Goal: Task Accomplishment & Management: Use online tool/utility

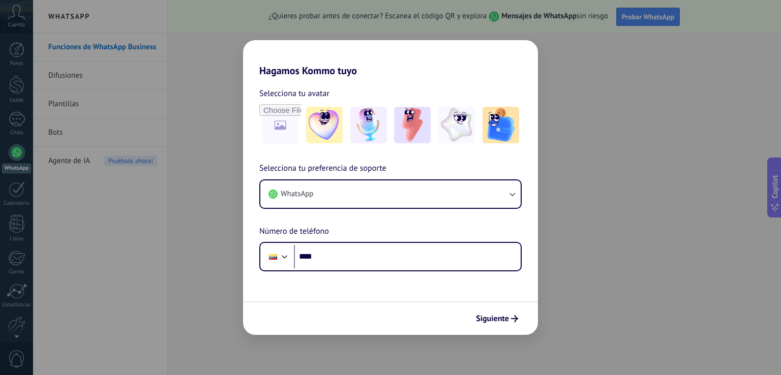
click at [584, 83] on div "Hagamos Kommo tuyo Selecciona tu avatar Selecciona tu preferencia de soporte Wh…" at bounding box center [390, 187] width 781 height 375
click at [195, 90] on div "Hagamos Kommo tuyo Selecciona tu avatar Selecciona tu preferencia de soporte Wh…" at bounding box center [390, 187] width 781 height 375
click at [482, 315] on span "Siguiente" at bounding box center [492, 318] width 33 height 7
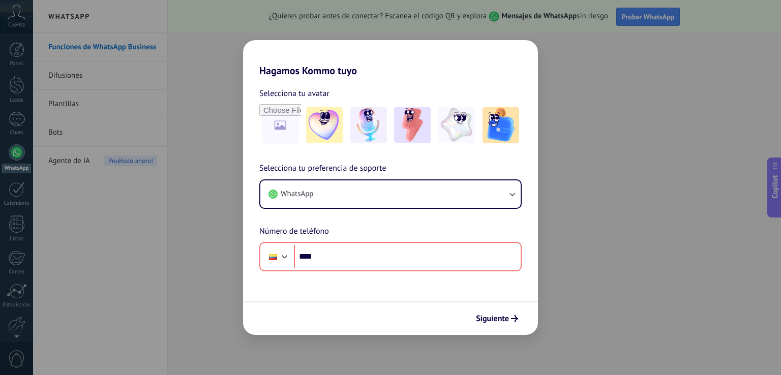
click at [0, 48] on div "Hagamos Kommo tuyo Selecciona tu avatar Selecciona tu preferencia de soporte Wh…" at bounding box center [390, 187] width 781 height 375
click at [8, 45] on div "Hagamos Kommo tuyo Selecciona tu avatar Selecciona tu preferencia de soporte Wh…" at bounding box center [390, 187] width 781 height 375
click at [474, 139] on img at bounding box center [456, 125] width 37 height 37
click at [495, 316] on span "Siguiente" at bounding box center [492, 318] width 33 height 7
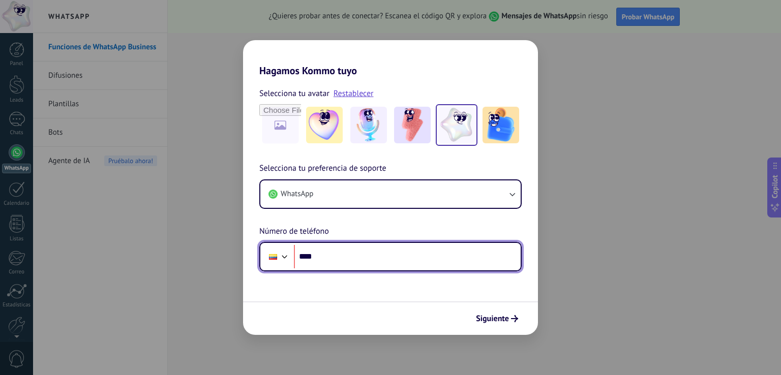
click at [316, 259] on input "****" at bounding box center [407, 256] width 227 height 23
type input "**********"
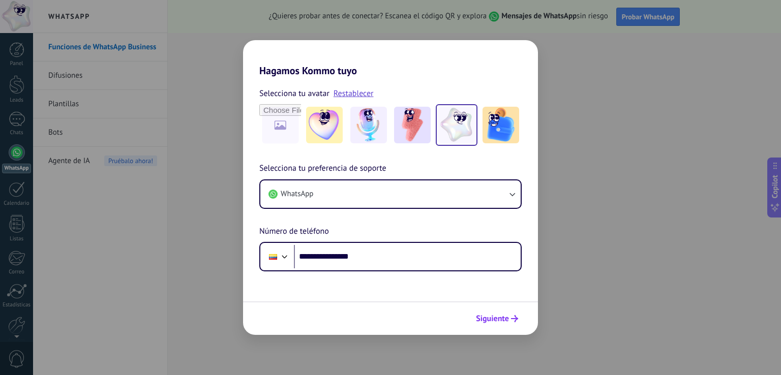
click at [479, 318] on span "Siguiente" at bounding box center [492, 318] width 33 height 7
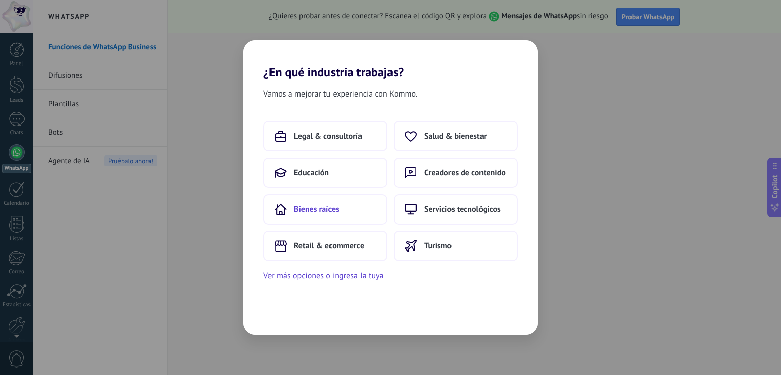
click at [328, 220] on button "Bienes raíces" at bounding box center [325, 209] width 124 height 31
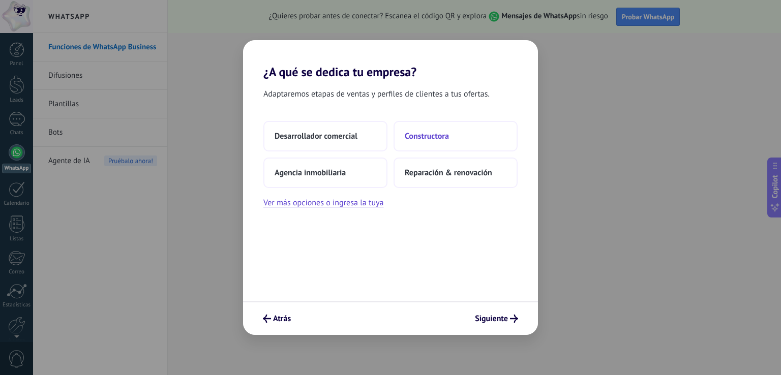
click at [413, 139] on span "Constructora" at bounding box center [427, 136] width 44 height 10
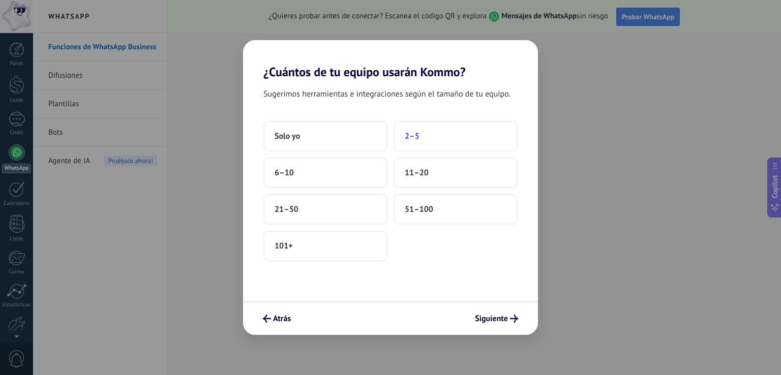
click at [425, 139] on button "2–5" at bounding box center [456, 136] width 124 height 31
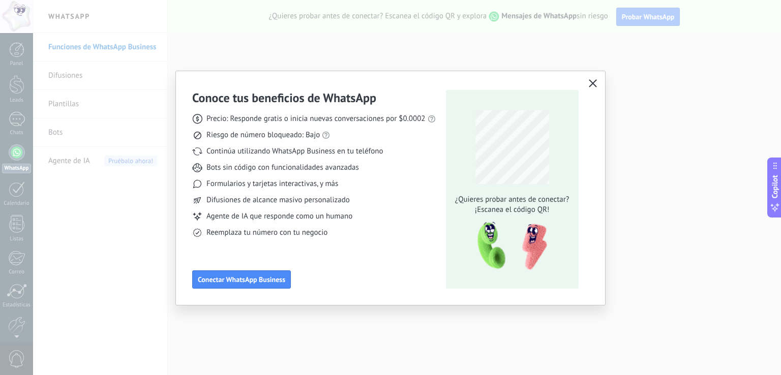
click at [590, 87] on span "button" at bounding box center [593, 83] width 8 height 9
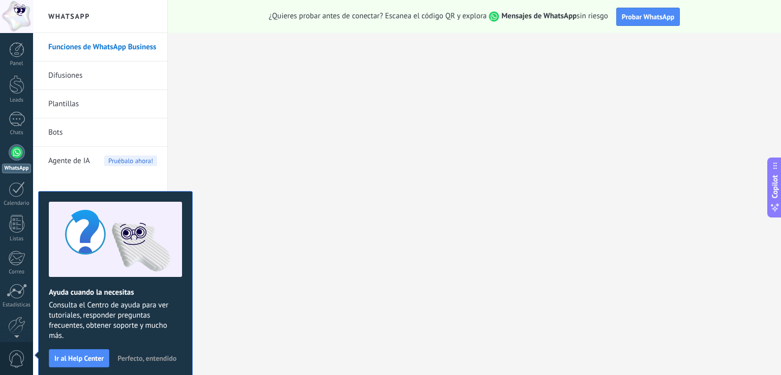
click at [166, 29] on div "WhatsApp Funciones de WhatsApp Business Difusiones Plantillas Bots Agente de IA…" at bounding box center [100, 187] width 135 height 375
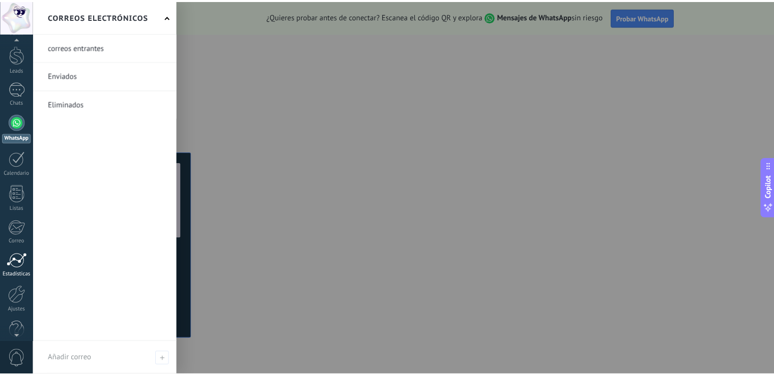
scroll to position [47, 0]
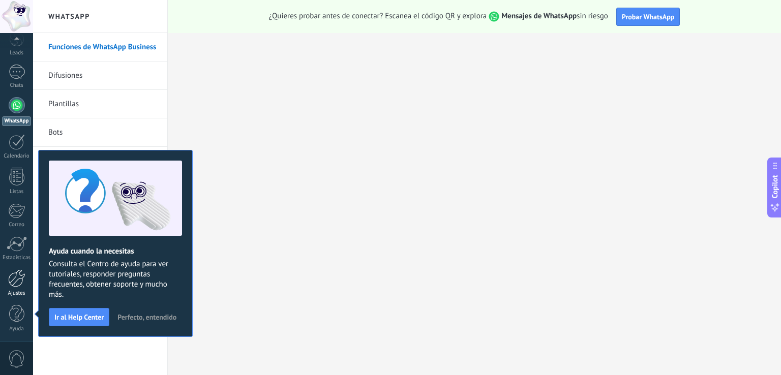
click at [19, 285] on div at bounding box center [16, 279] width 17 height 18
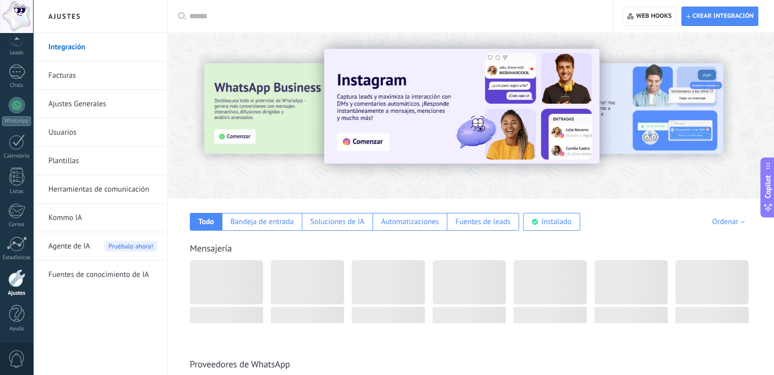
click at [208, 22] on div at bounding box center [393, 16] width 409 height 33
click at [208, 15] on input "text" at bounding box center [393, 16] width 409 height 11
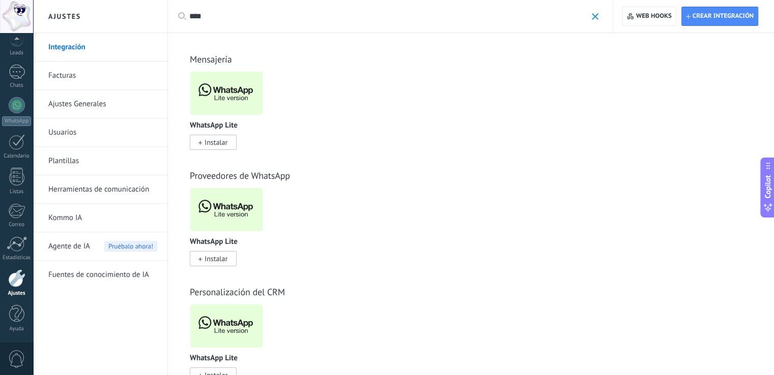
type input "****"
click at [67, 50] on link "Integración" at bounding box center [102, 47] width 109 height 28
click at [49, 14] on h2 "Ajustes" at bounding box center [100, 16] width 109 height 33
click at [20, 52] on div at bounding box center [16, 49] width 15 height 15
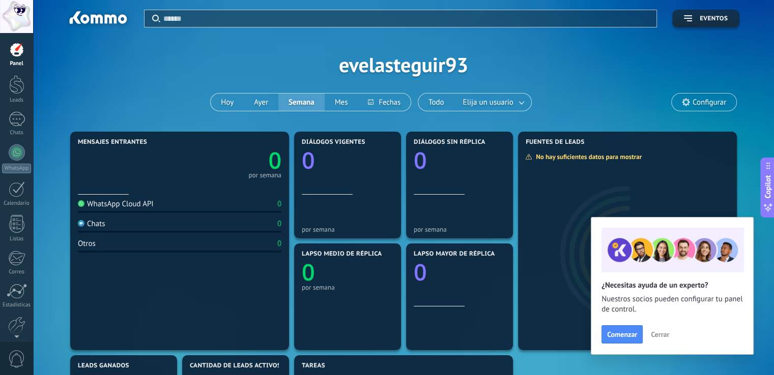
scroll to position [51, 0]
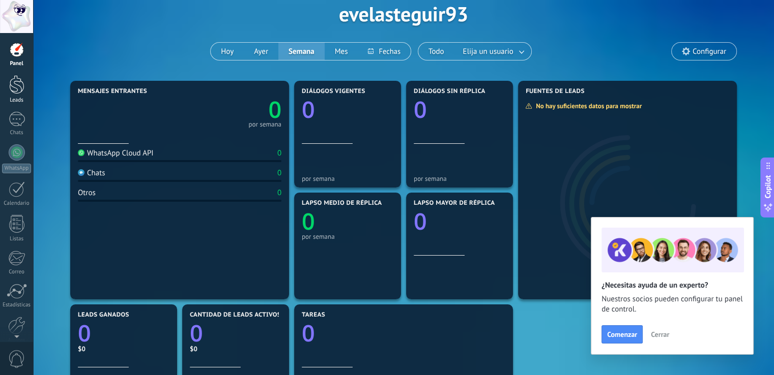
click at [7, 89] on link "Leads" at bounding box center [16, 89] width 33 height 28
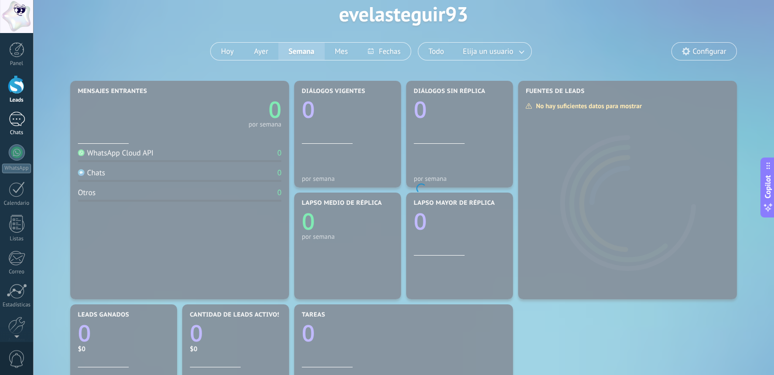
click at [18, 125] on div at bounding box center [17, 119] width 16 height 15
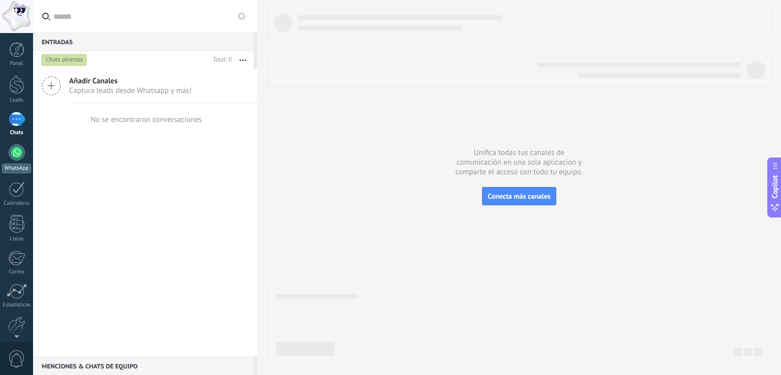
click at [9, 154] on div at bounding box center [17, 152] width 16 height 16
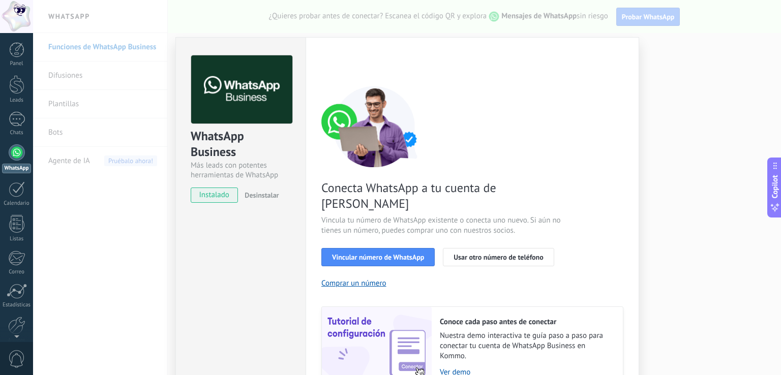
scroll to position [42, 0]
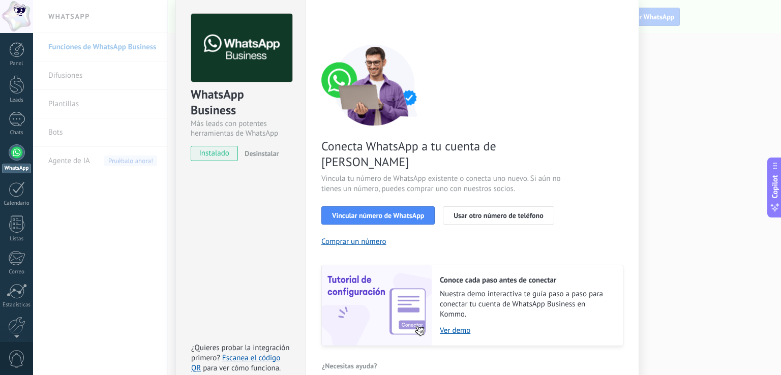
click at [669, 106] on div "WhatsApp Business Más leads con potentes herramientas de WhatsApp instalado Des…" at bounding box center [407, 187] width 748 height 375
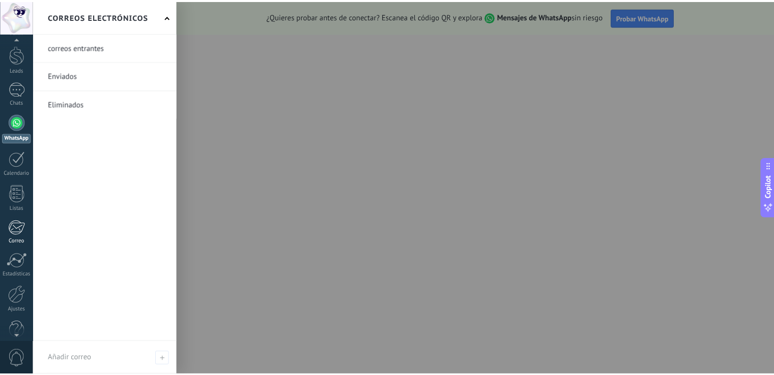
scroll to position [47, 0]
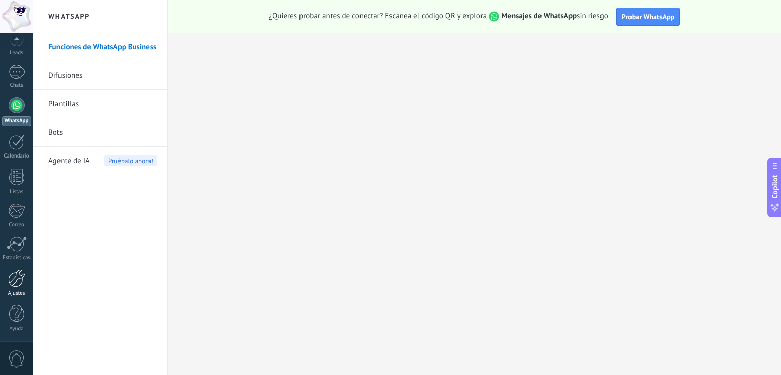
click at [19, 271] on div at bounding box center [16, 279] width 17 height 18
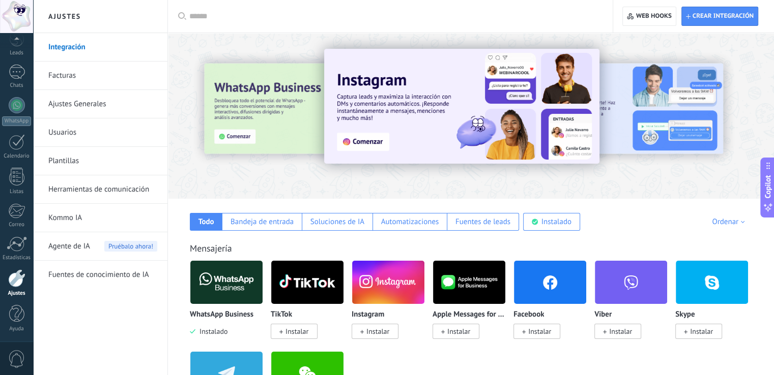
click at [242, 13] on input "text" at bounding box center [393, 16] width 409 height 11
click at [203, 17] on input "text" at bounding box center [393, 16] width 409 height 11
click at [211, 10] on div at bounding box center [393, 16] width 409 height 33
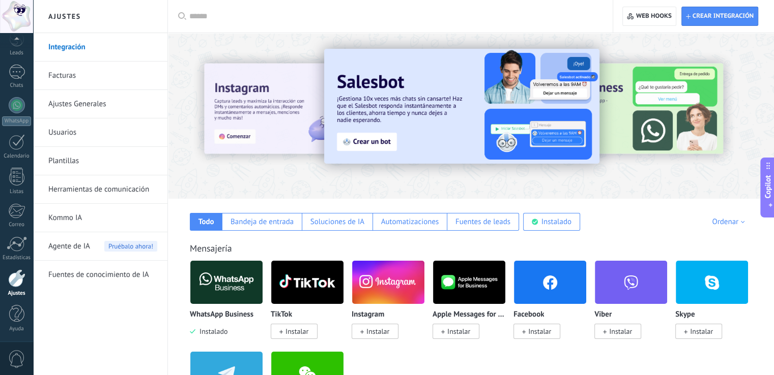
click at [215, 15] on input "text" at bounding box center [393, 16] width 409 height 11
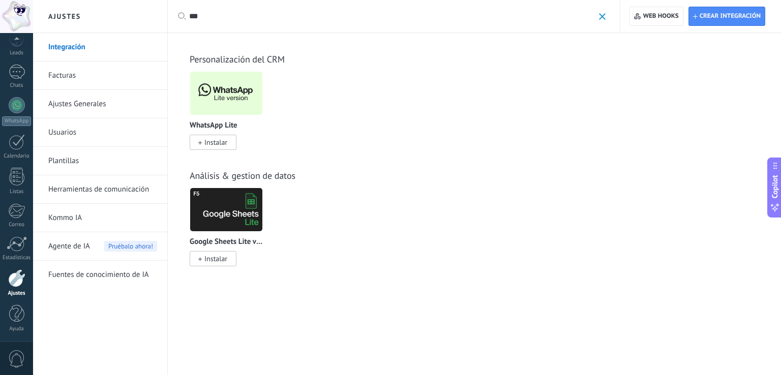
type input "***"
click at [217, 147] on span "Instalar" at bounding box center [215, 142] width 23 height 9
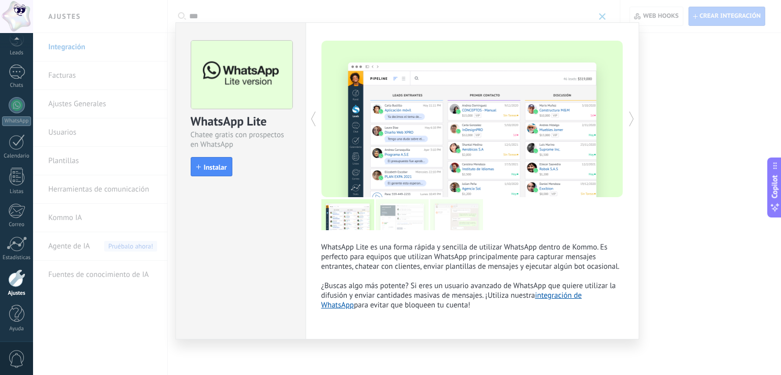
scroll to position [14, 0]
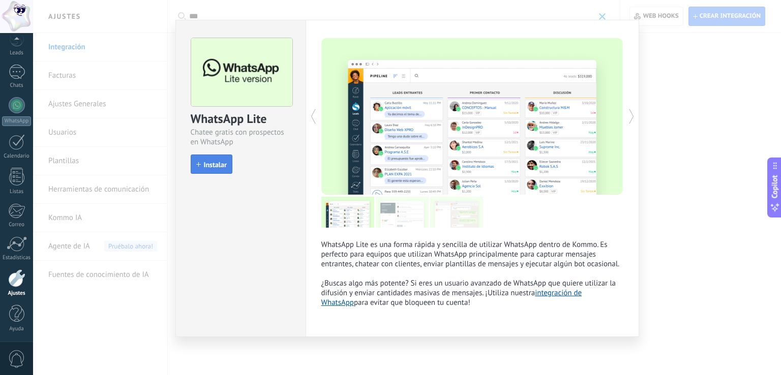
click at [221, 166] on span "Instalar" at bounding box center [215, 164] width 23 height 7
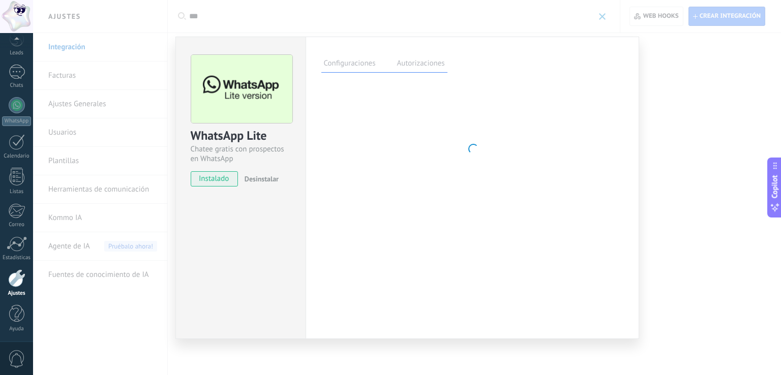
scroll to position [0, 0]
click at [666, 39] on div "WhatsApp Lite Chatee gratis con prospectos en WhatsApp instalado Desinstalar Co…" at bounding box center [407, 187] width 748 height 375
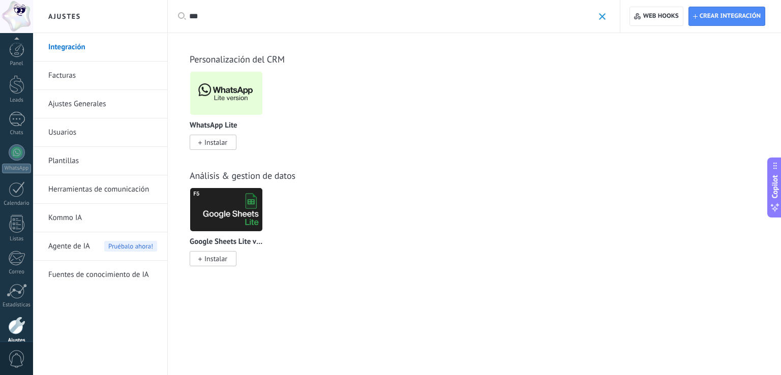
scroll to position [47, 0]
click at [367, 107] on div "WhatsApp Lite Instalar Triggers by Komanda F5 Instalar Otras leads por contacto…" at bounding box center [480, 116] width 580 height 91
click at [5, 110] on link "WhatsApp" at bounding box center [16, 111] width 33 height 29
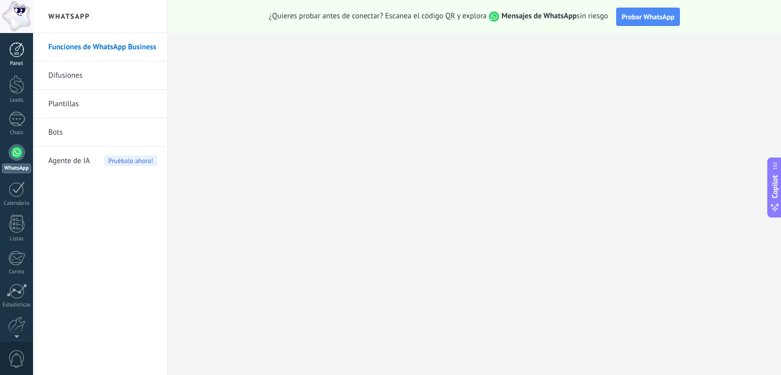
click at [18, 47] on div at bounding box center [16, 49] width 15 height 15
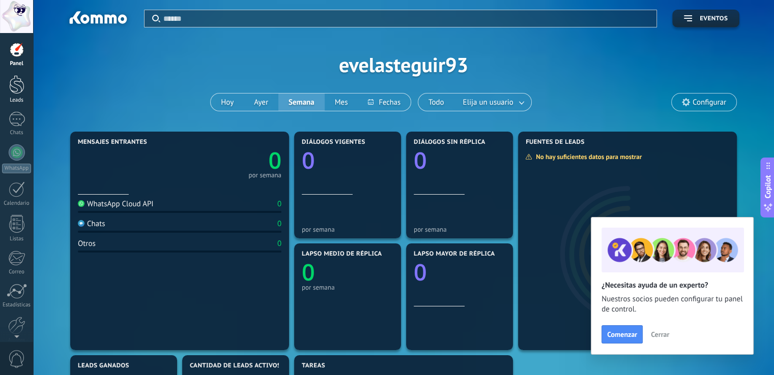
click at [28, 88] on link "Leads" at bounding box center [16, 89] width 33 height 28
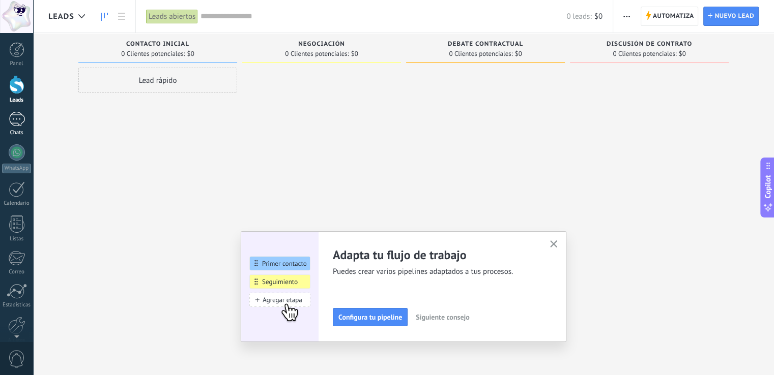
click at [13, 115] on div at bounding box center [17, 119] width 16 height 15
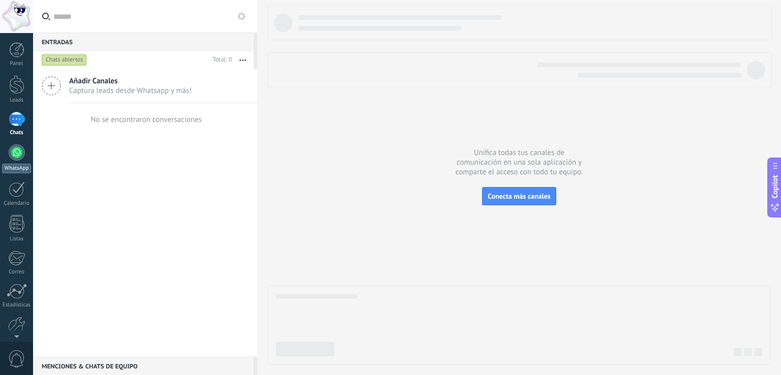
click at [15, 153] on div at bounding box center [17, 152] width 16 height 16
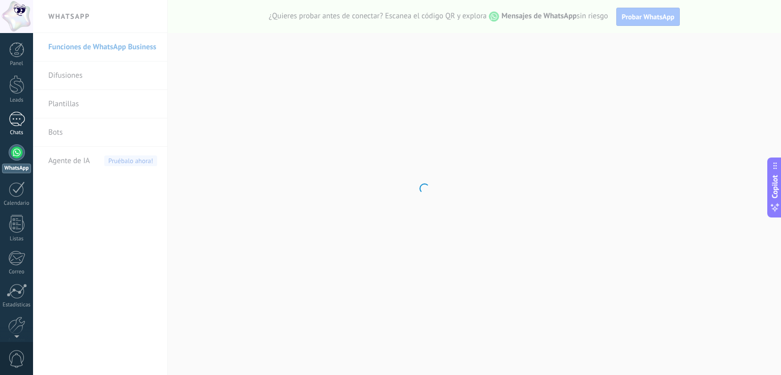
click at [17, 125] on div at bounding box center [17, 119] width 16 height 15
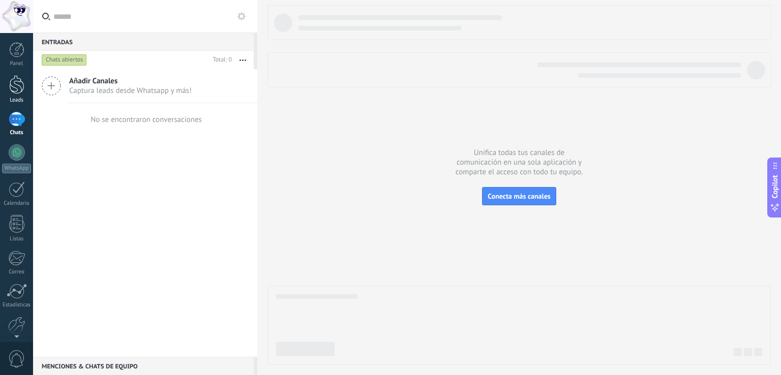
click at [18, 89] on div at bounding box center [16, 84] width 15 height 19
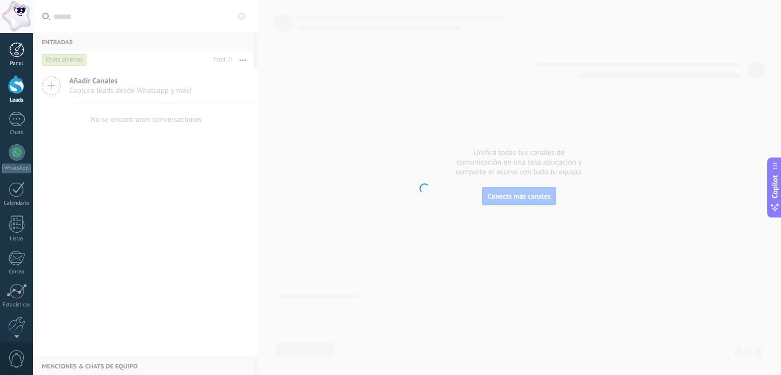
click at [22, 54] on div at bounding box center [16, 49] width 15 height 15
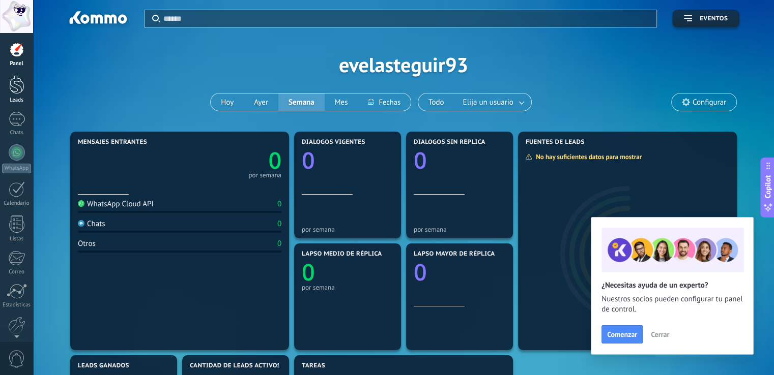
click at [10, 93] on div at bounding box center [16, 84] width 15 height 19
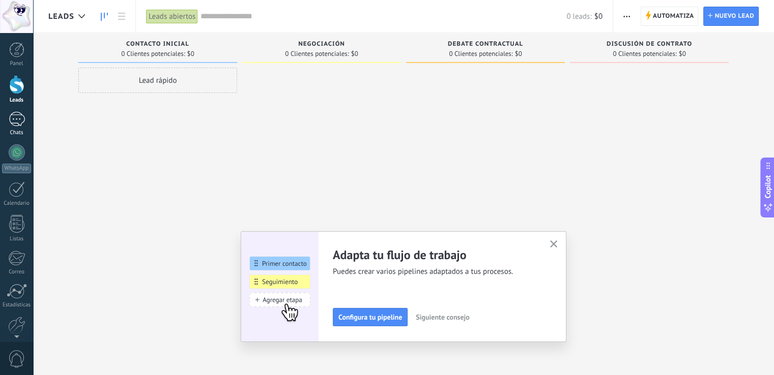
click at [26, 121] on link "Chats" at bounding box center [16, 124] width 33 height 24
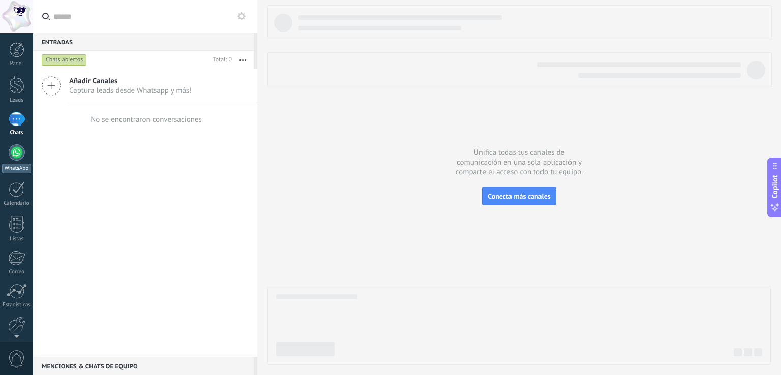
click at [21, 156] on div at bounding box center [17, 152] width 16 height 16
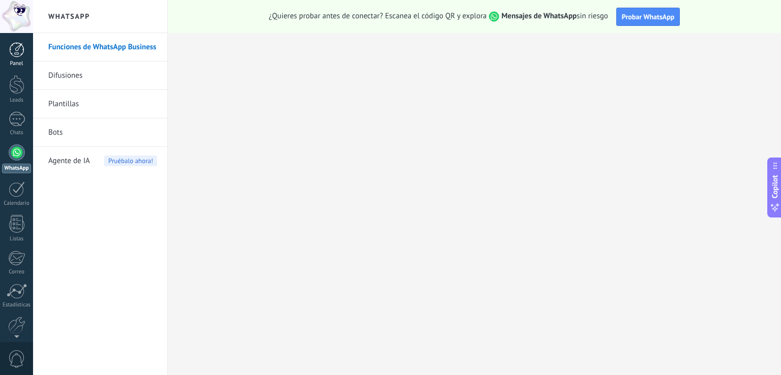
click at [18, 50] on div at bounding box center [16, 49] width 15 height 15
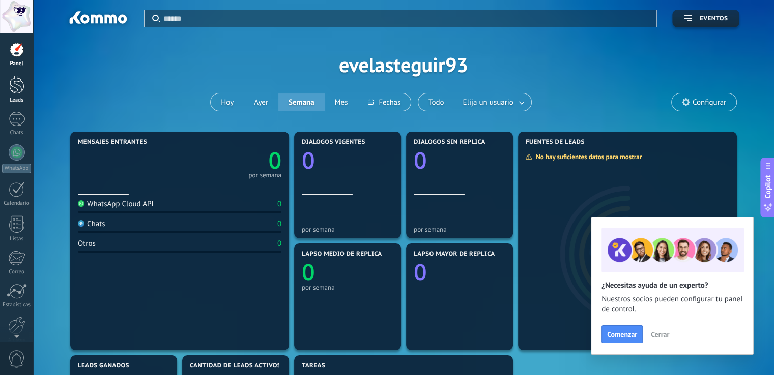
click at [18, 90] on div at bounding box center [16, 84] width 15 height 19
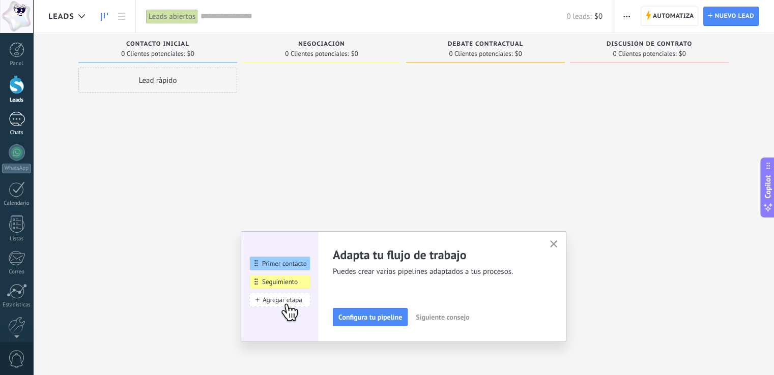
click at [13, 126] on link "Chats" at bounding box center [16, 124] width 33 height 24
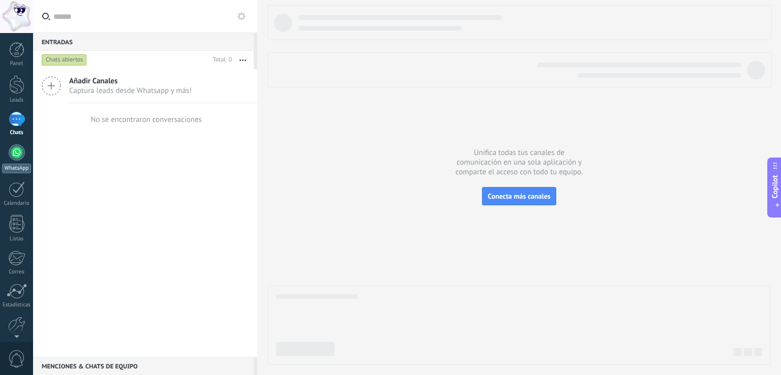
click at [17, 157] on div at bounding box center [17, 152] width 16 height 16
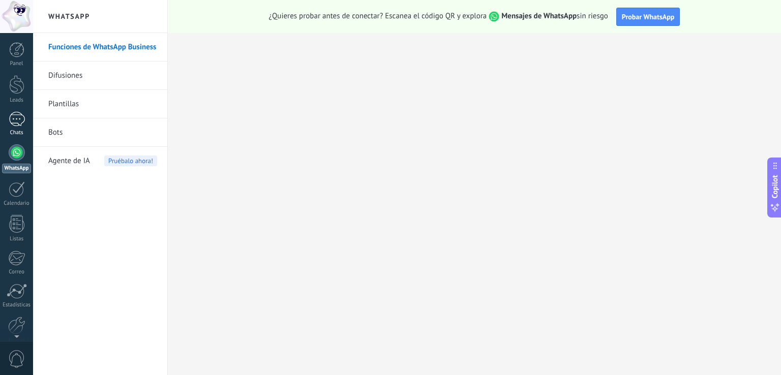
click at [10, 123] on div at bounding box center [17, 119] width 16 height 15
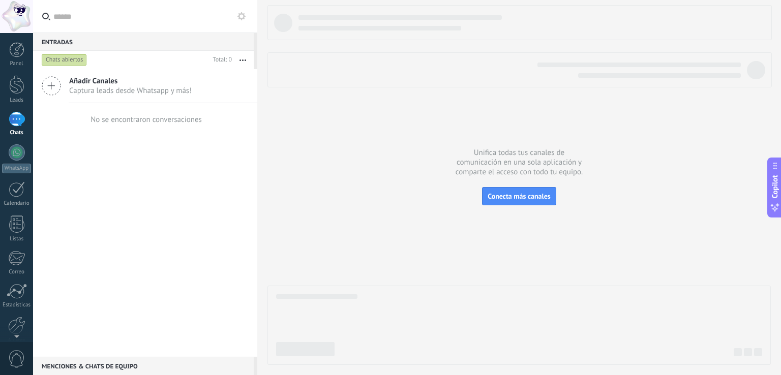
click at [86, 61] on div "Chats abiertos" at bounding box center [64, 60] width 45 height 12
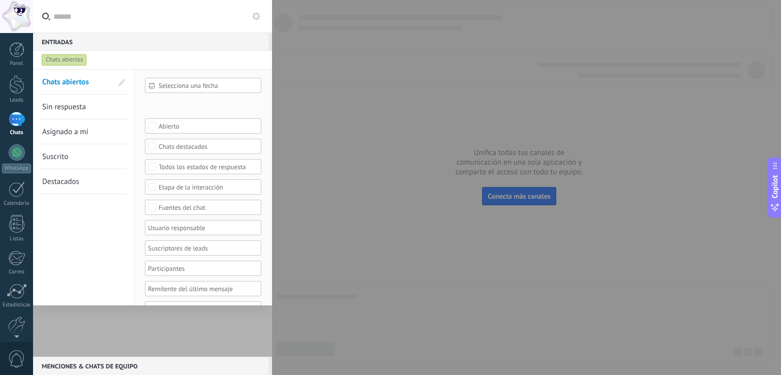
click at [226, 56] on div "Chats abiertos" at bounding box center [143, 60] width 207 height 18
click at [30, 123] on link "Chats" at bounding box center [16, 124] width 33 height 24
click at [11, 55] on div at bounding box center [16, 49] width 15 height 15
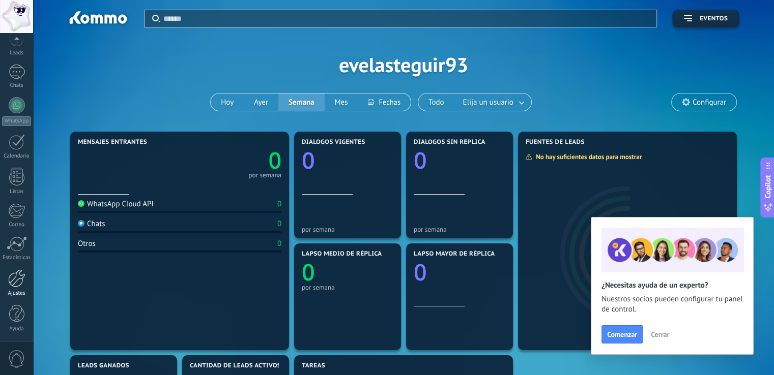
scroll to position [102, 0]
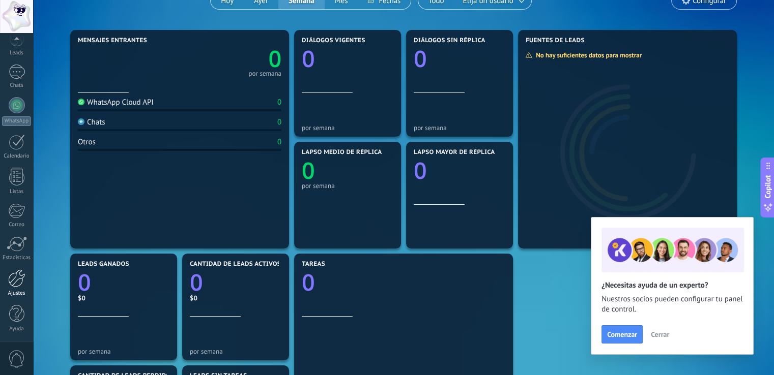
click at [13, 285] on div at bounding box center [16, 279] width 17 height 18
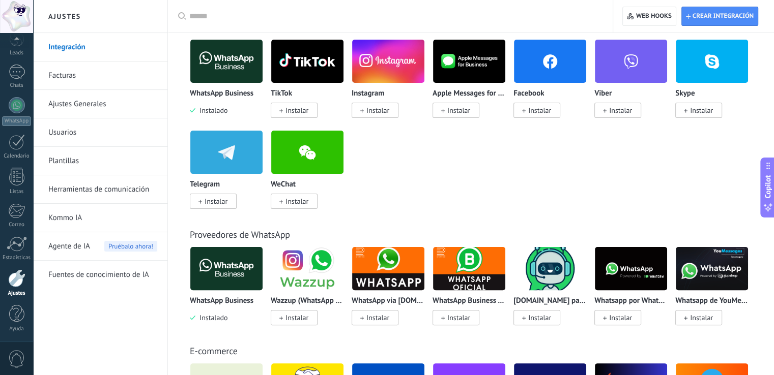
scroll to position [203, 0]
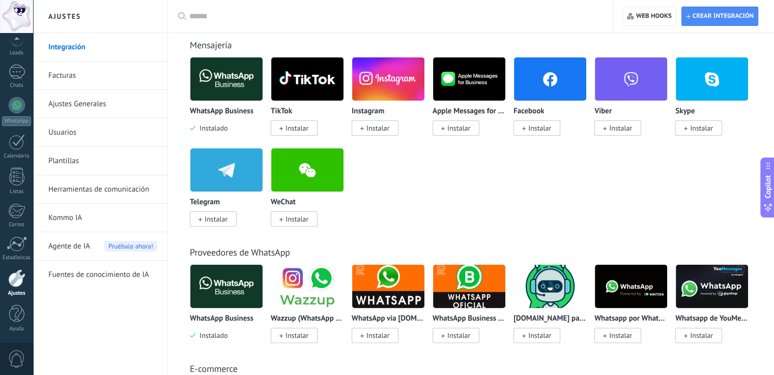
click at [24, 272] on div at bounding box center [16, 279] width 17 height 18
click at [16, 279] on div at bounding box center [16, 279] width 17 height 18
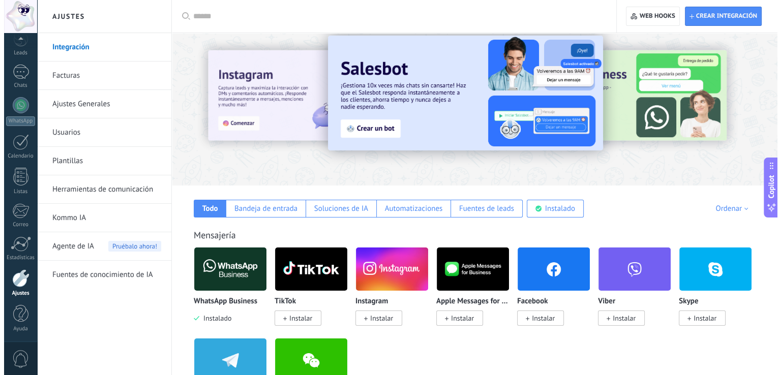
scroll to position [0, 0]
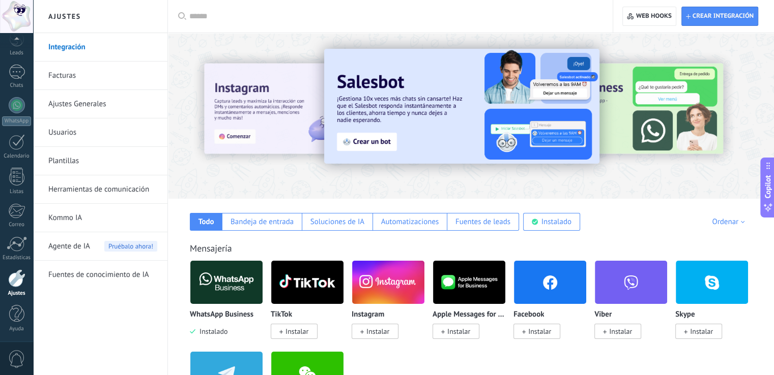
click at [214, 18] on input "text" at bounding box center [393, 16] width 409 height 11
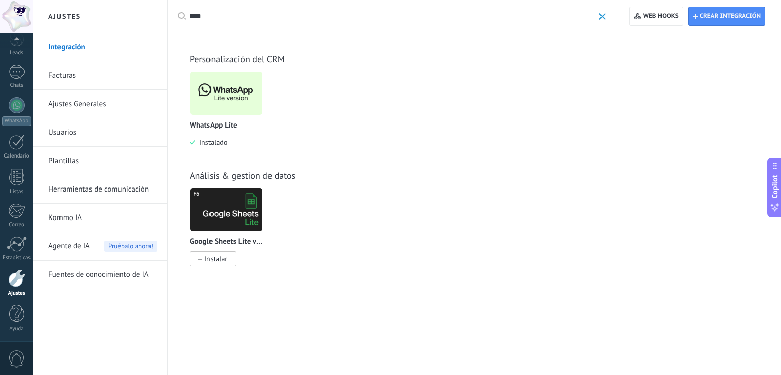
type input "****"
click at [240, 97] on img at bounding box center [226, 93] width 72 height 49
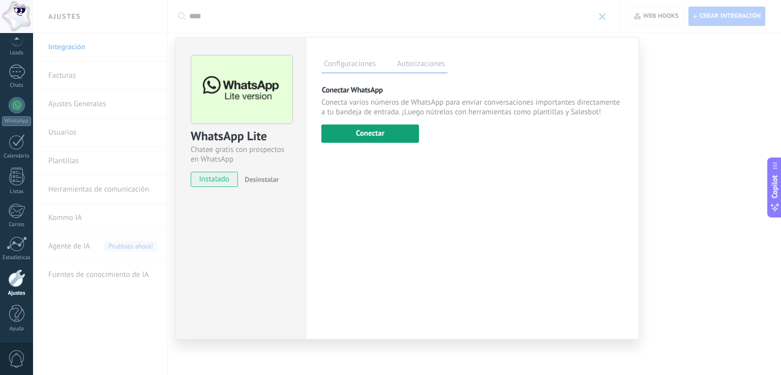
click at [358, 131] on button "Conectar" at bounding box center [370, 134] width 98 height 18
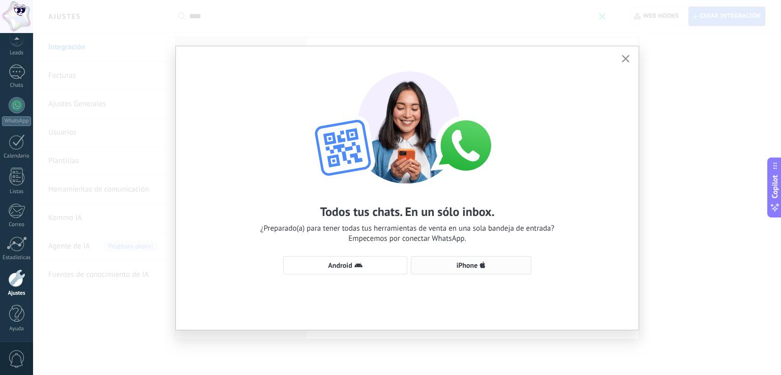
click at [471, 264] on span "iPhone" at bounding box center [467, 265] width 21 height 7
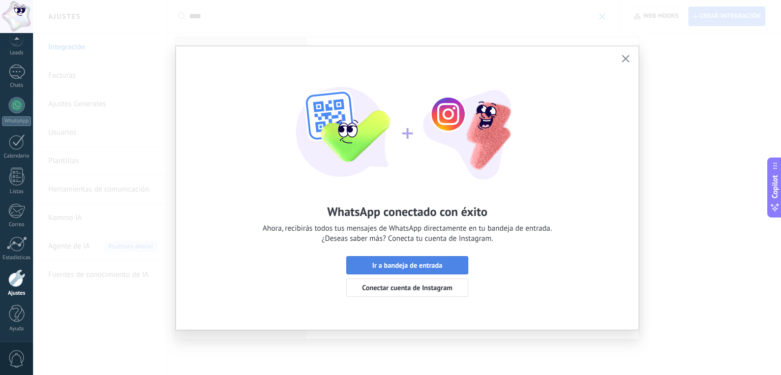
click at [450, 265] on span "Ir a bandeja de entrada" at bounding box center [407, 265] width 111 height 7
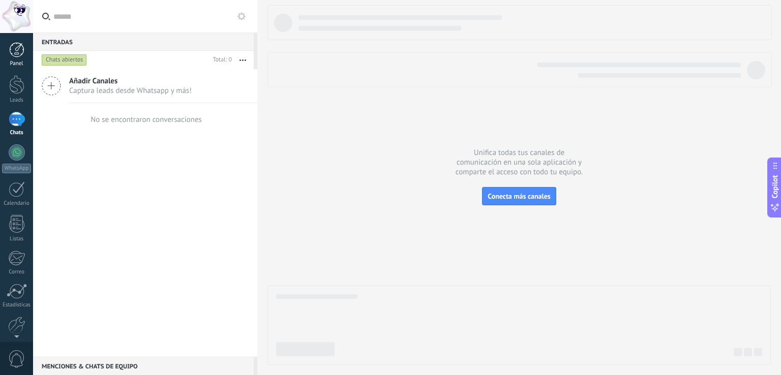
click at [21, 56] on div at bounding box center [16, 49] width 15 height 15
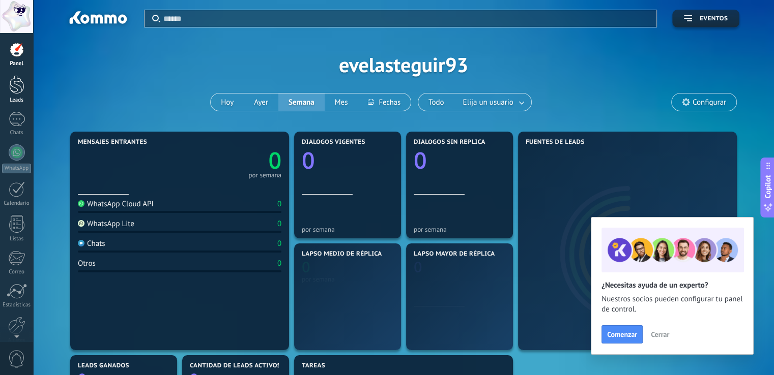
click at [27, 92] on link "Leads" at bounding box center [16, 89] width 33 height 28
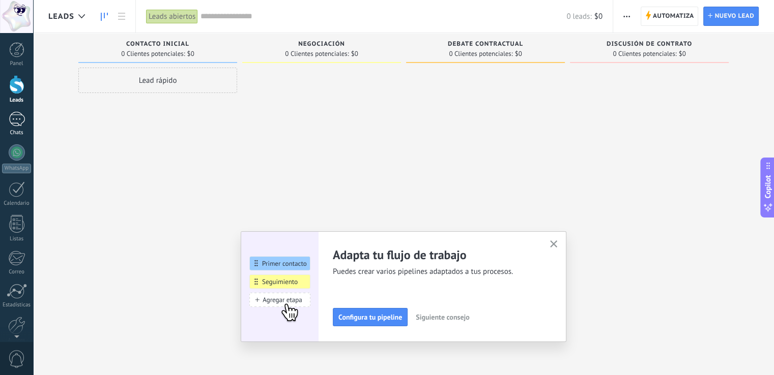
click at [21, 125] on div at bounding box center [17, 119] width 16 height 15
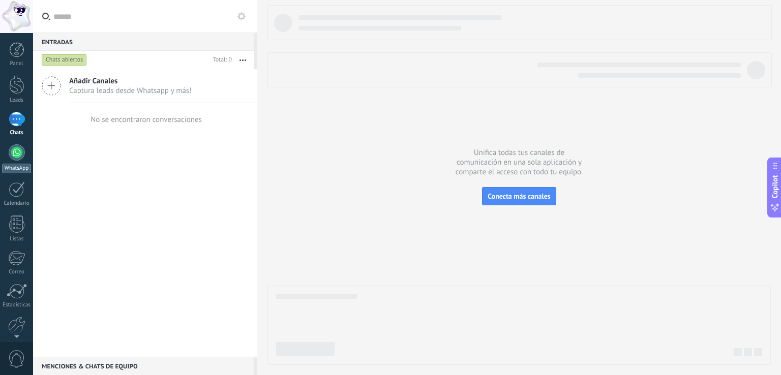
click at [23, 150] on div at bounding box center [17, 152] width 16 height 16
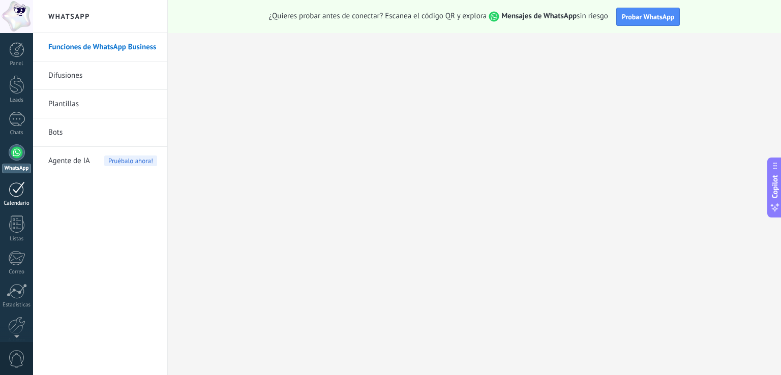
click at [16, 202] on div "Calendario" at bounding box center [17, 203] width 30 height 7
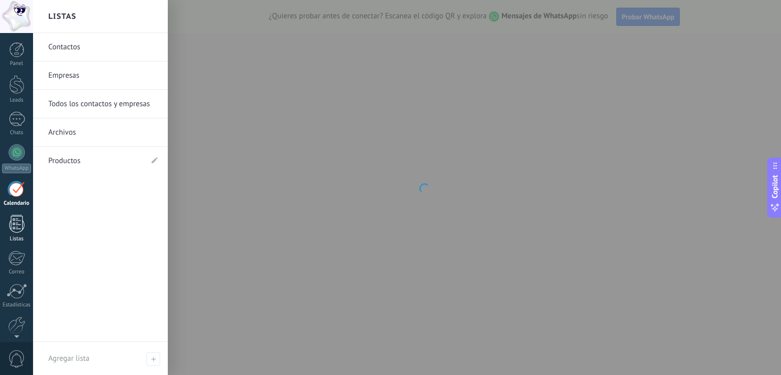
click at [21, 225] on div at bounding box center [16, 224] width 15 height 18
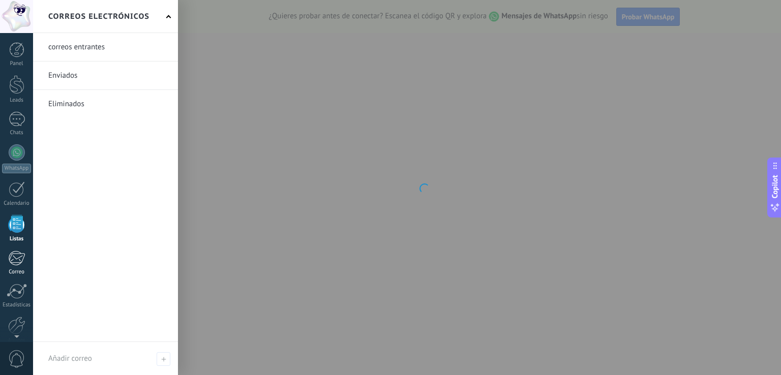
click at [17, 260] on div at bounding box center [16, 258] width 17 height 15
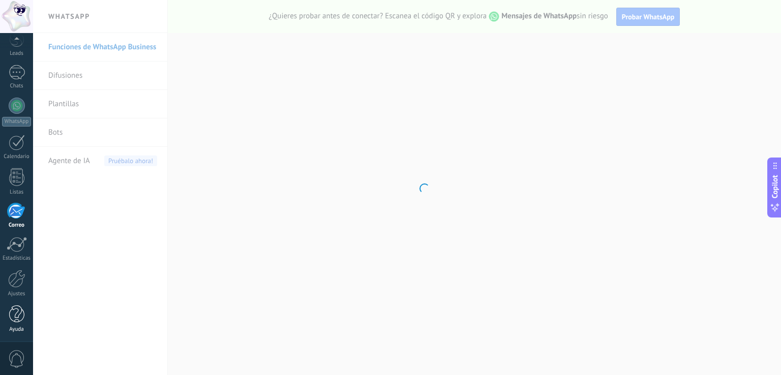
click at [18, 312] on div at bounding box center [16, 315] width 15 height 18
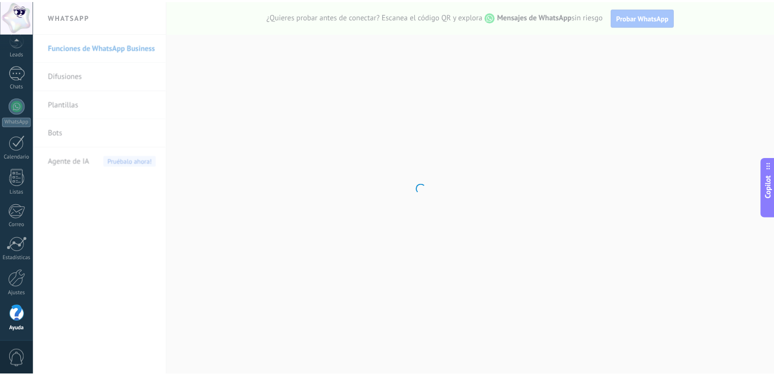
scroll to position [47, 0]
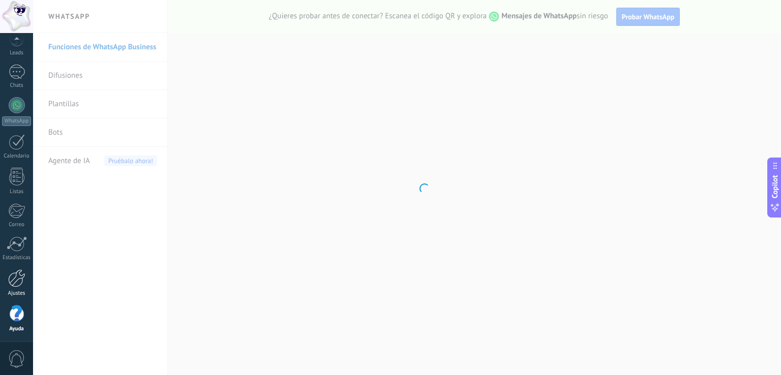
click at [20, 284] on div at bounding box center [16, 279] width 17 height 18
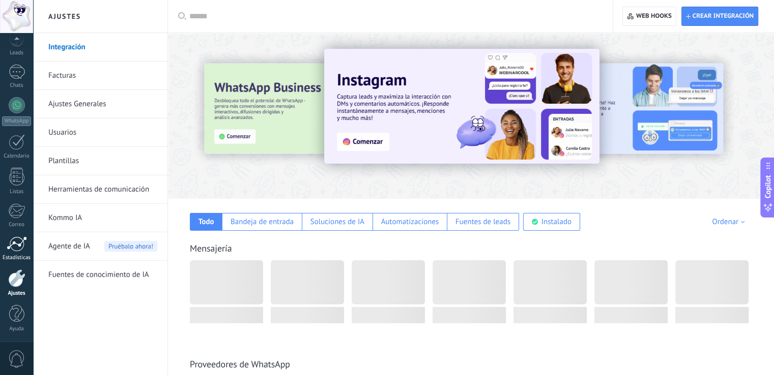
drag, startPoint x: 15, startPoint y: 230, endPoint x: 15, endPoint y: 242, distance: 12.2
click at [15, 230] on div "Panel Leads Chats WhatsApp Clientes" at bounding box center [16, 169] width 33 height 348
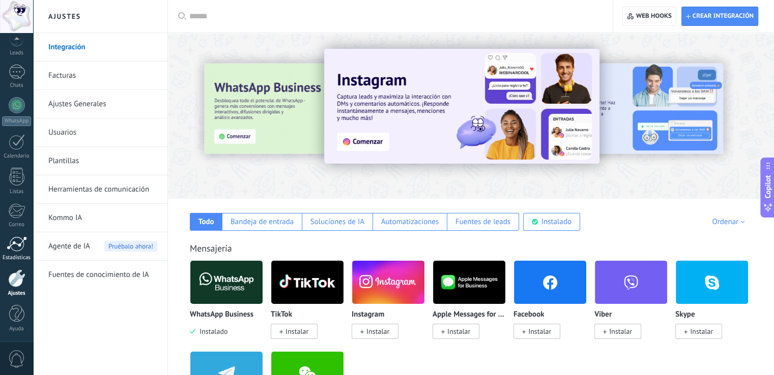
click at [15, 243] on div at bounding box center [17, 244] width 20 height 15
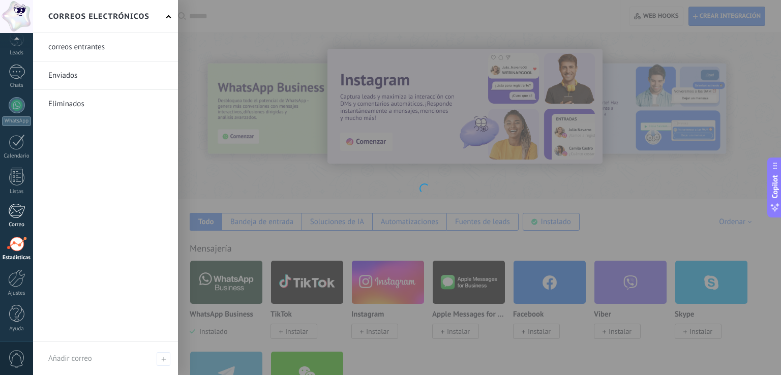
click at [21, 216] on div at bounding box center [16, 210] width 17 height 15
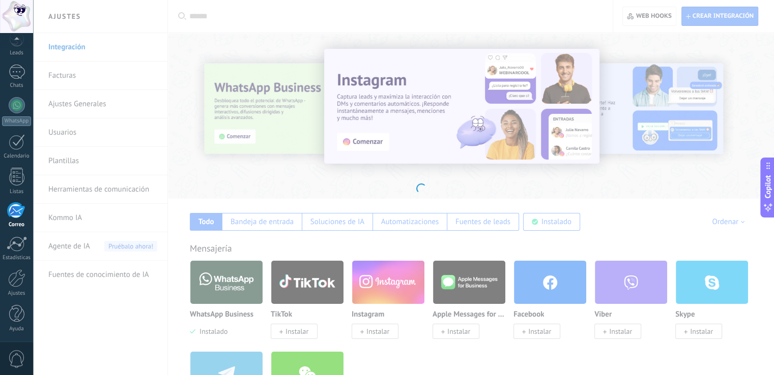
click at [21, 216] on div at bounding box center [16, 210] width 17 height 15
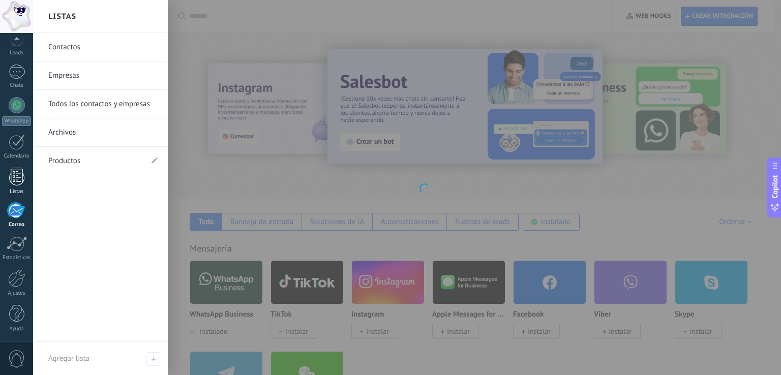
click at [19, 181] on div at bounding box center [16, 177] width 15 height 18
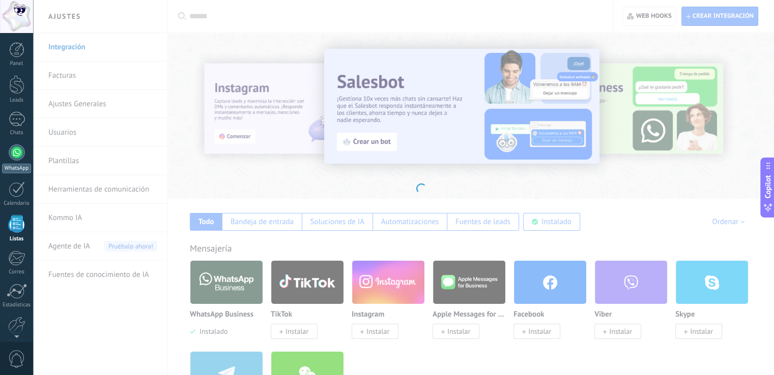
click at [15, 149] on div at bounding box center [17, 152] width 16 height 16
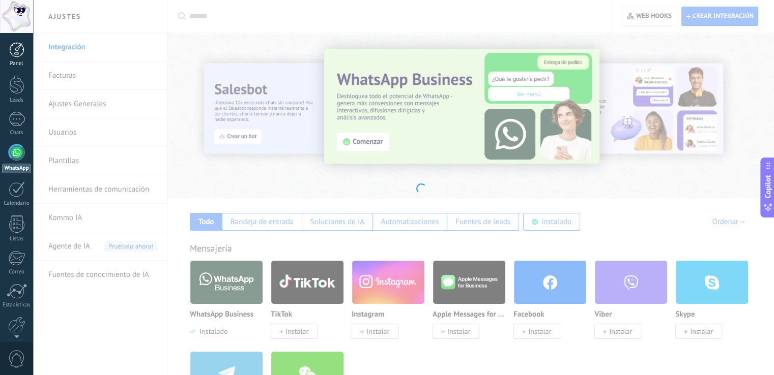
click at [18, 59] on link "Panel" at bounding box center [16, 54] width 33 height 25
click at [12, 85] on div at bounding box center [16, 84] width 15 height 19
click at [20, 126] on div at bounding box center [17, 119] width 16 height 15
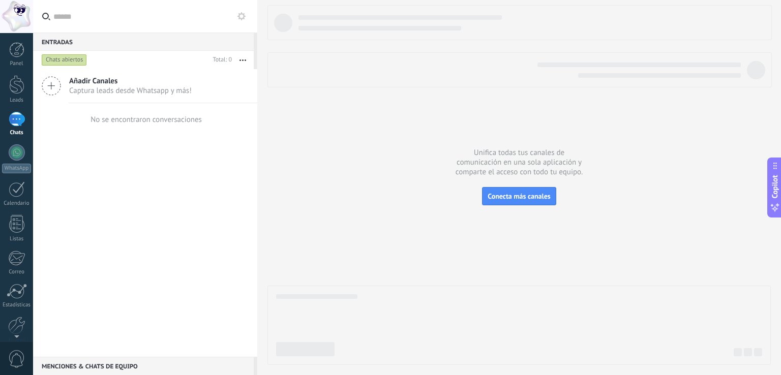
click at [136, 94] on span "Captura leads desde Whatsapp y más!" at bounding box center [130, 91] width 123 height 10
click at [76, 63] on div "Chats abiertos" at bounding box center [64, 60] width 45 height 12
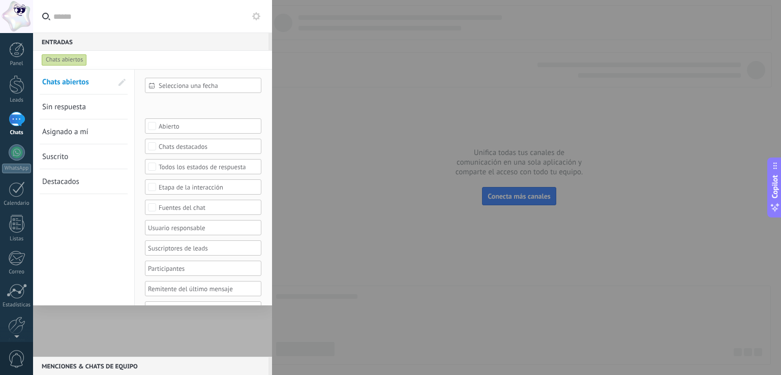
click at [76, 63] on div "Chats abiertos" at bounding box center [64, 60] width 45 height 12
click at [307, 47] on div at bounding box center [390, 187] width 781 height 375
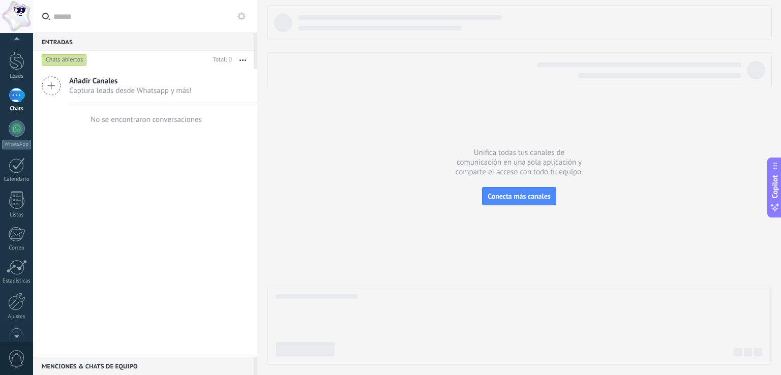
click at [15, 330] on div at bounding box center [16, 334] width 33 height 15
click at [24, 280] on div at bounding box center [16, 284] width 17 height 18
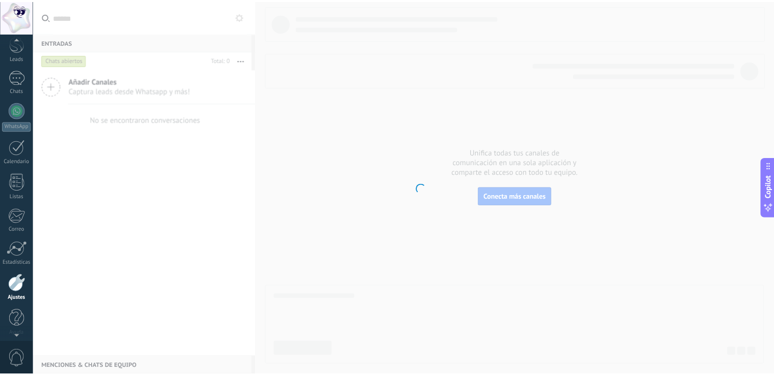
scroll to position [47, 0]
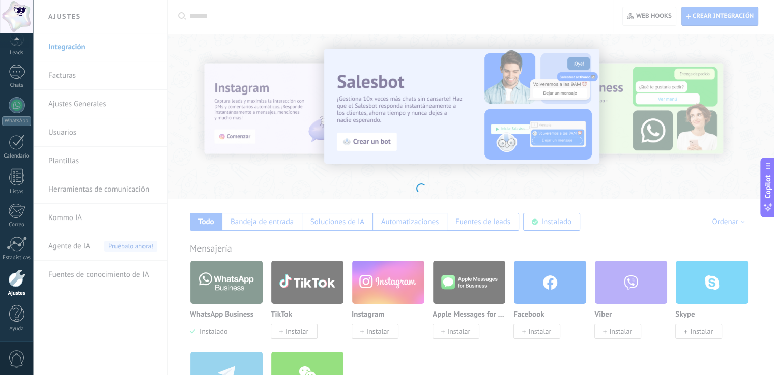
click at [219, 26] on body ".abccls-1,.abccls-2{fill-rule:evenodd}.abccls-2{fill:#fff} .abfcls-1{fill:none}…" at bounding box center [387, 187] width 774 height 375
click at [208, 11] on body ".abccls-1,.abccls-2{fill-rule:evenodd}.abccls-2{fill:#fff} .abfcls-1{fill:none}…" at bounding box center [387, 187] width 774 height 375
click at [17, 314] on div at bounding box center [16, 314] width 15 height 18
